Goal: Check status

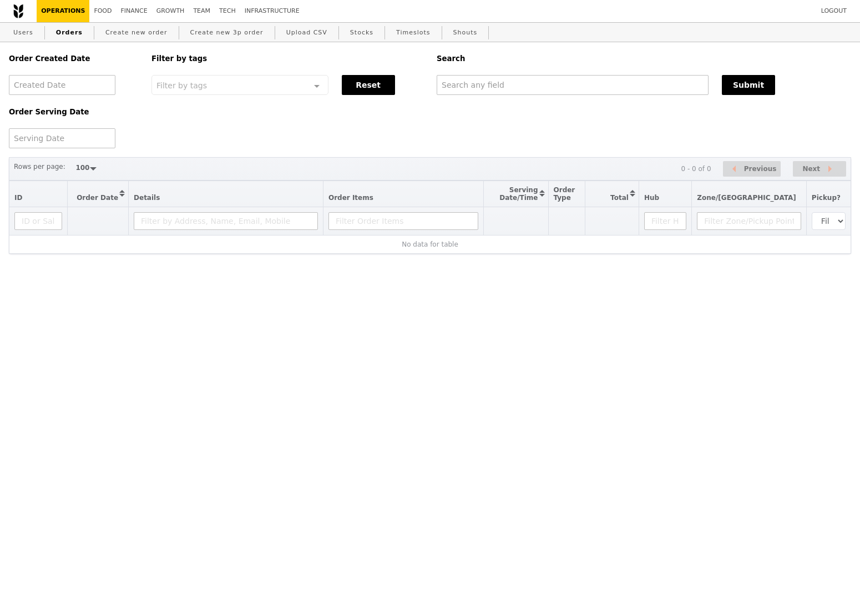
select select "100"
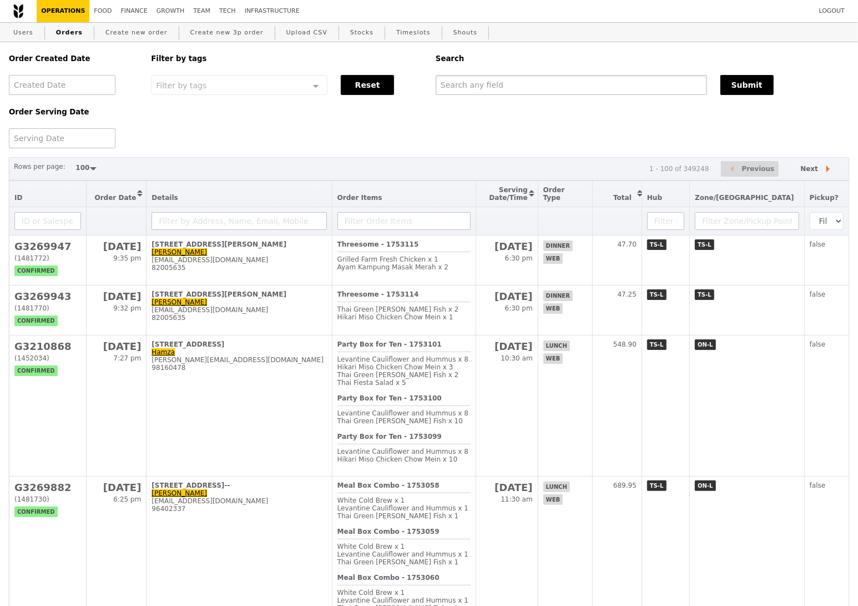
click at [530, 83] on input "text" at bounding box center [571, 85] width 271 height 20
paste input "[PERSON_NAME][EMAIL_ADDRESS][DOMAIN_NAME]"
type input "[PERSON_NAME][EMAIL_ADDRESS][DOMAIN_NAME]"
